Goal: Task Accomplishment & Management: Manage account settings

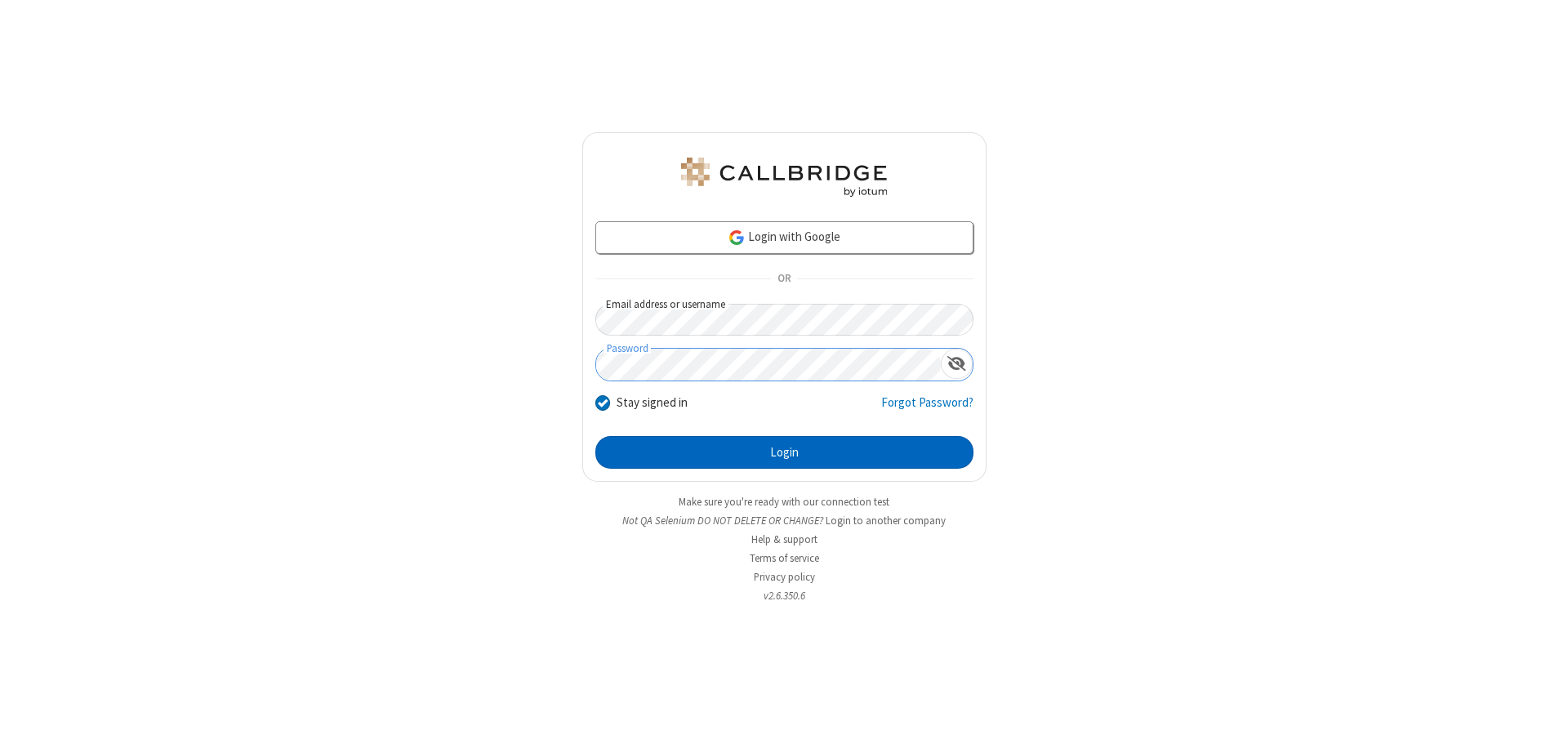
click at [784, 452] on button "Login" at bounding box center [784, 452] width 378 height 33
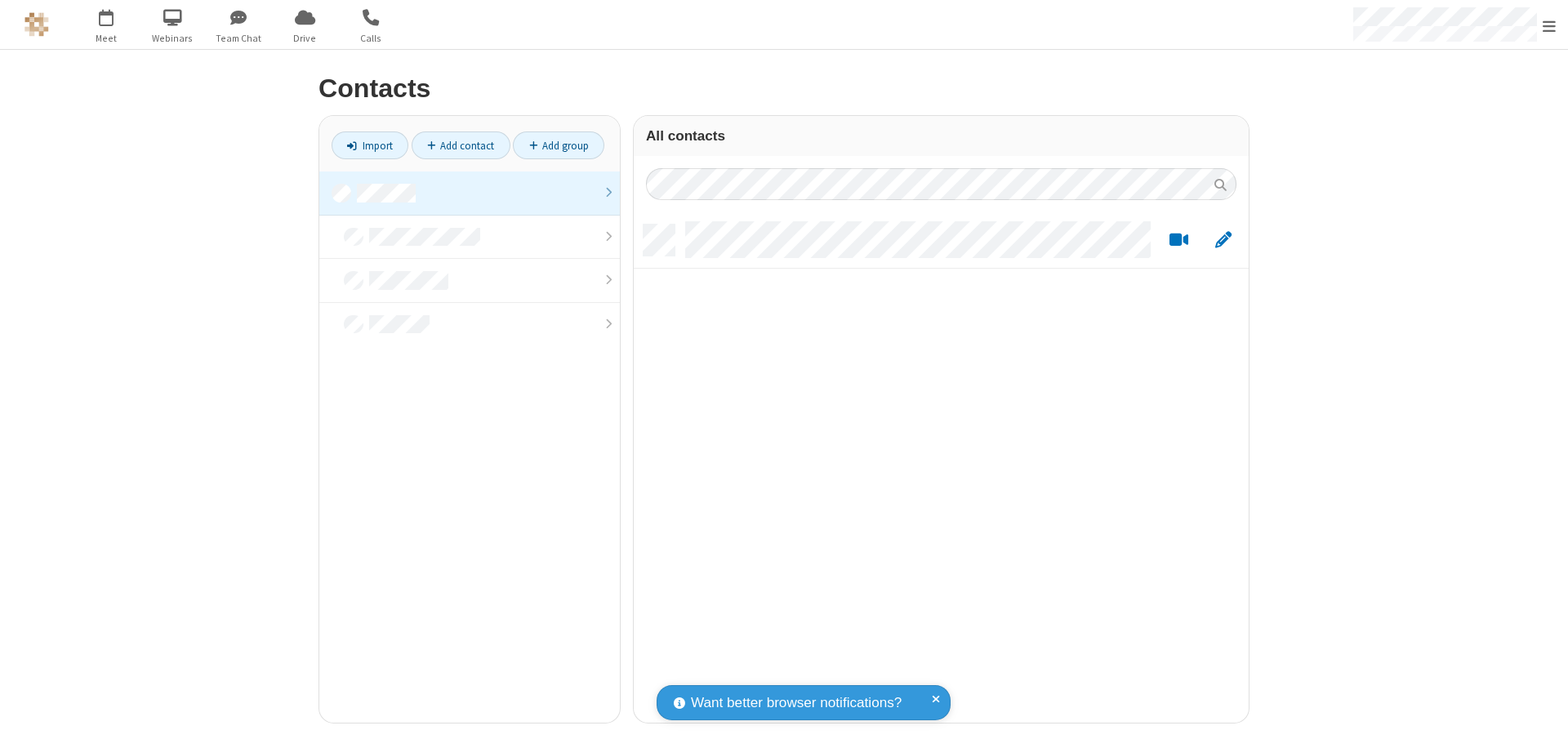
scroll to position [499, 603]
click at [469, 193] on link at bounding box center [469, 193] width 301 height 44
click at [460, 145] on link "Add contact" at bounding box center [460, 145] width 99 height 28
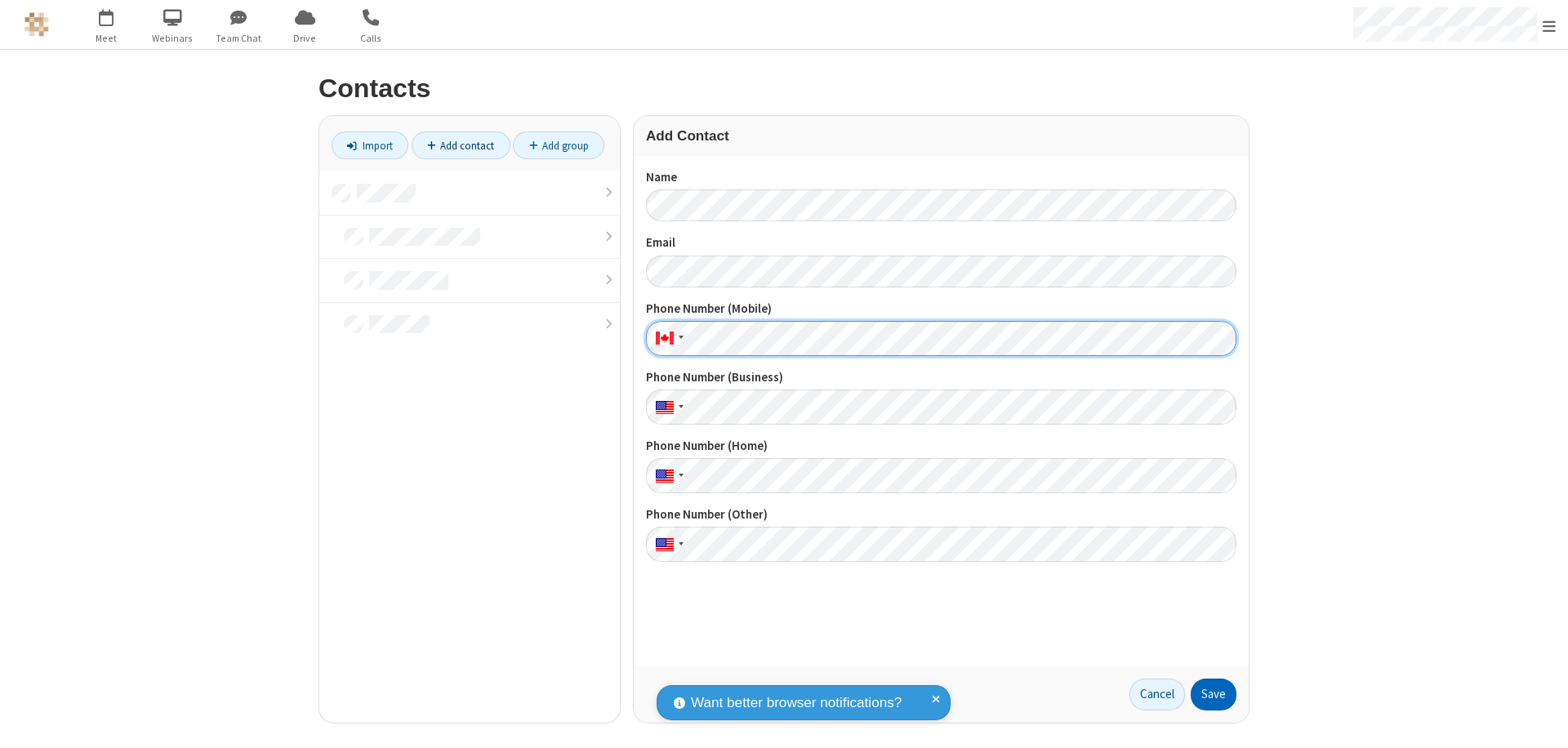
click at [1214, 695] on button "Save" at bounding box center [1214, 695] width 45 height 33
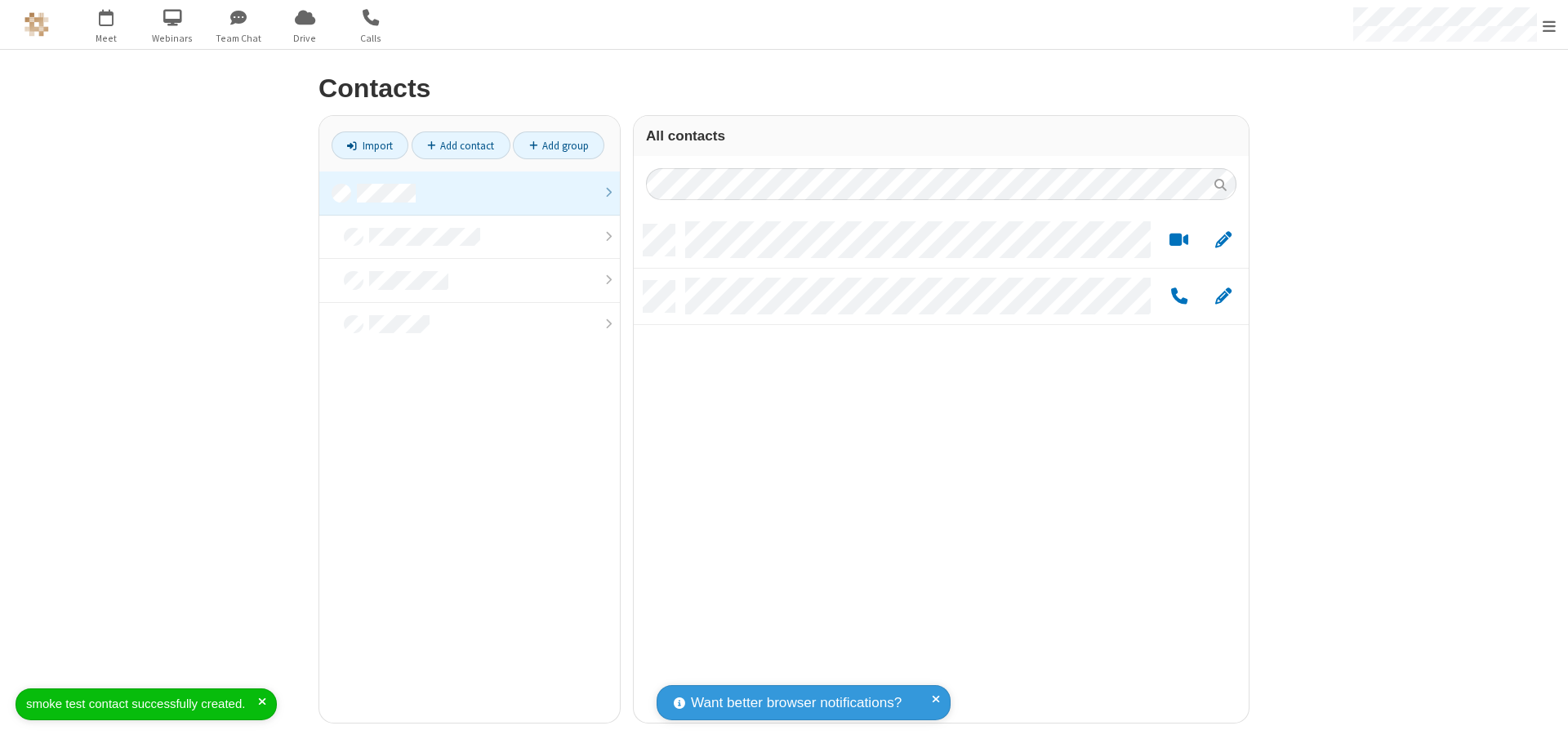
scroll to position [499, 603]
click at [460, 145] on link "Add contact" at bounding box center [460, 145] width 99 height 28
